Goal: Task Accomplishment & Management: Manage account settings

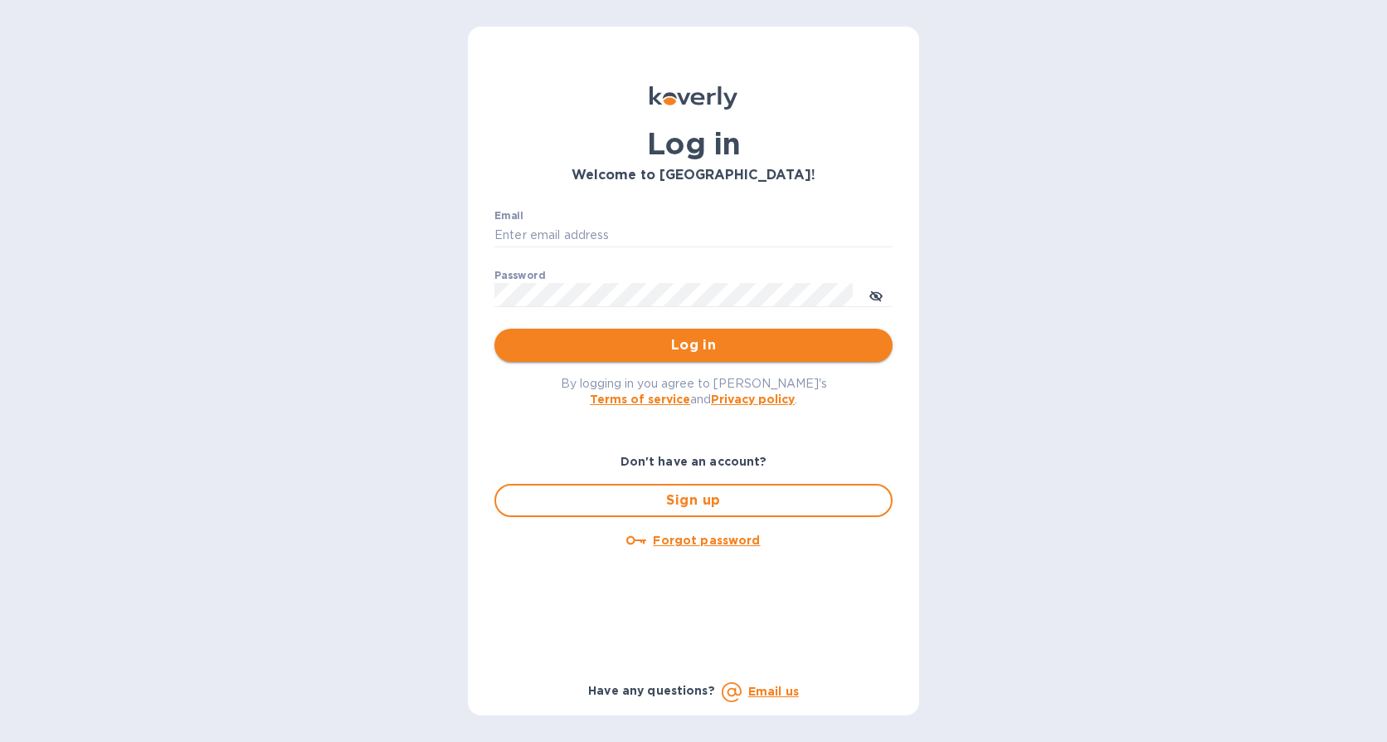
type input "[EMAIL_ADDRESS][DOMAIN_NAME]"
click at [761, 342] on span "Log in" at bounding box center [694, 345] width 372 height 20
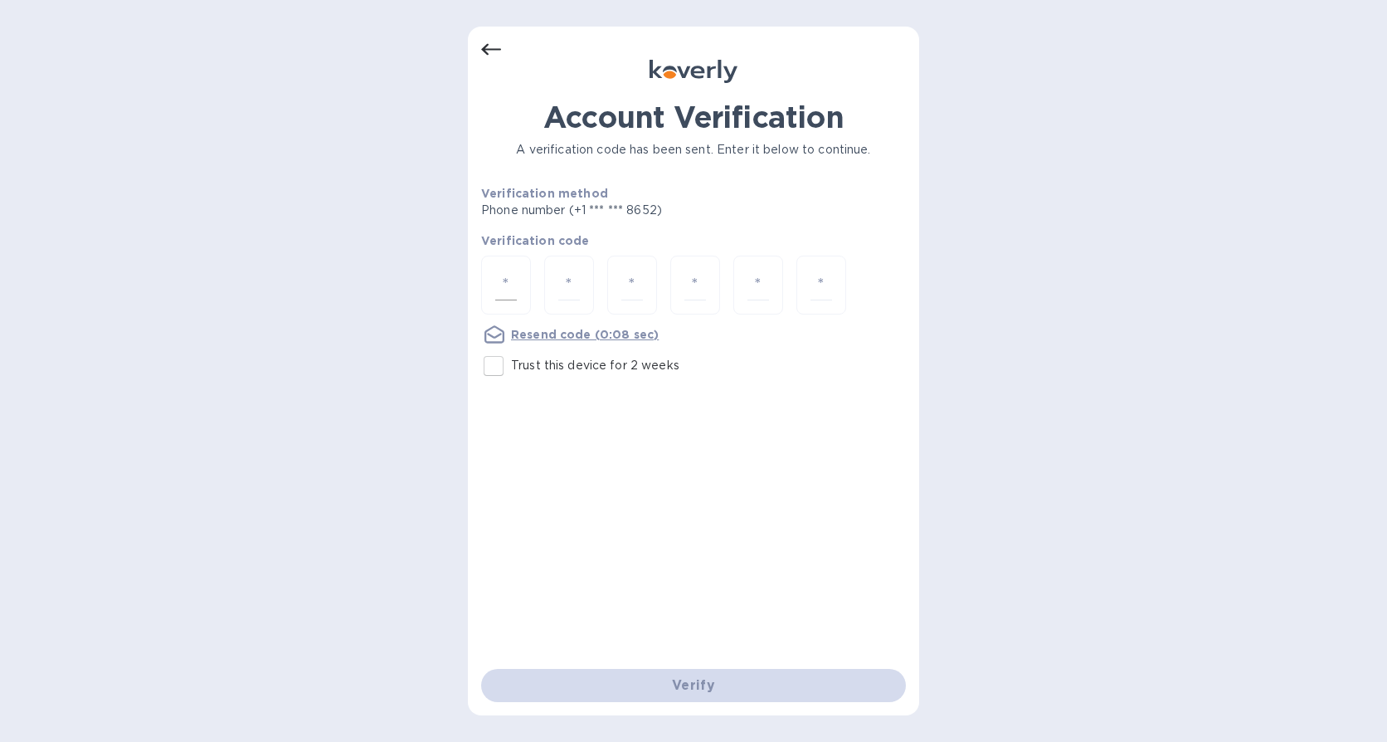
click at [523, 285] on div at bounding box center [506, 284] width 50 height 59
type input "4"
type input "9"
type input "3"
type input "5"
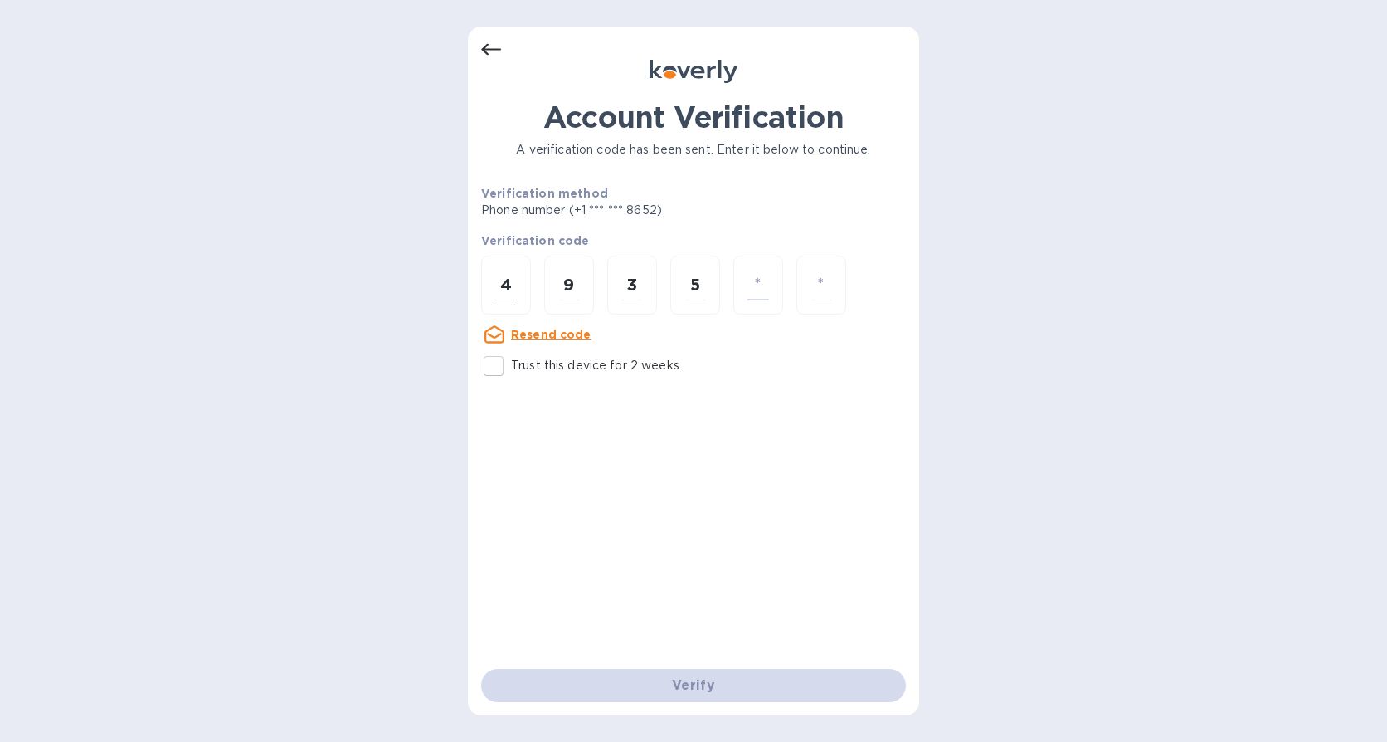
type input "6"
type input "7"
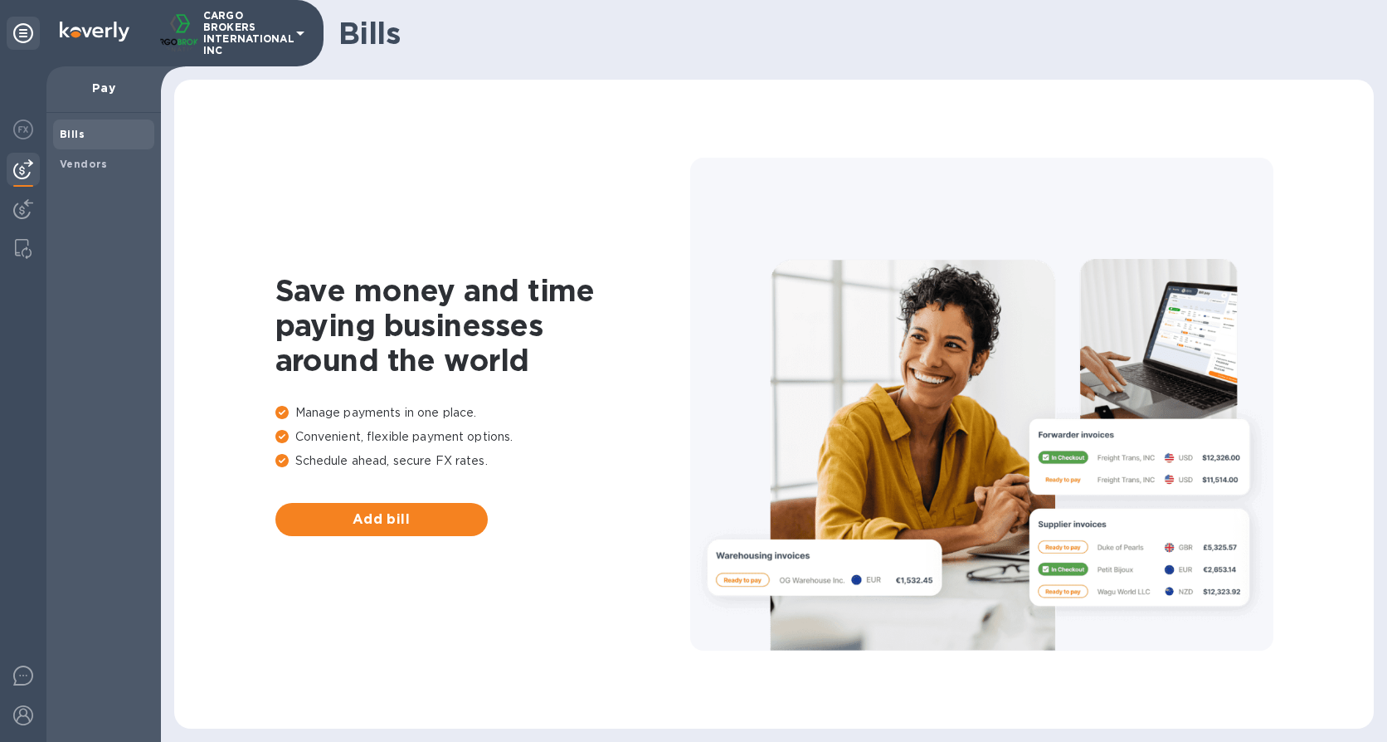
click at [47, 209] on div "Bills Vendors" at bounding box center [103, 427] width 114 height 629
click at [32, 206] on img at bounding box center [23, 209] width 20 height 20
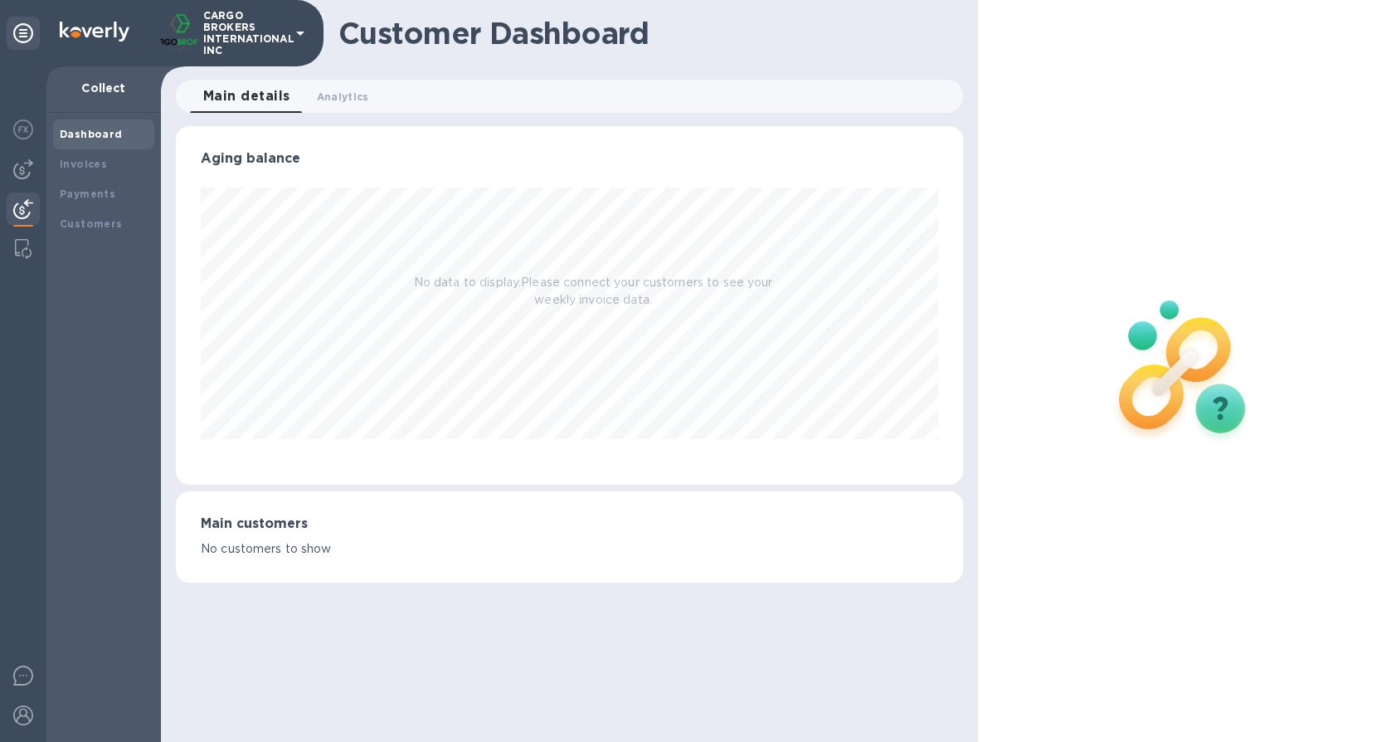
scroll to position [358, 788]
click at [105, 188] on b "Payments" at bounding box center [88, 193] width 56 height 12
